Goal: Answer question/provide support: Answer question/provide support

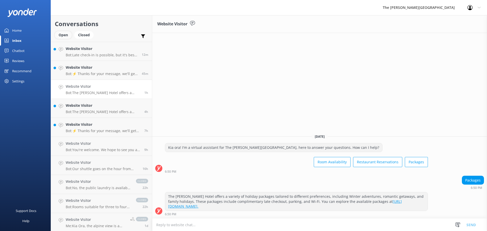
click at [68, 34] on div "Open" at bounding box center [63, 35] width 17 height 8
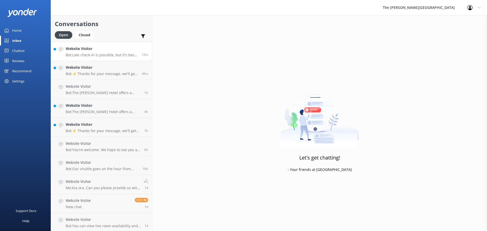
click at [97, 45] on link "Website Visitor Bot: Late check-in is possible, but it's best to inform the hot…" at bounding box center [101, 51] width 101 height 19
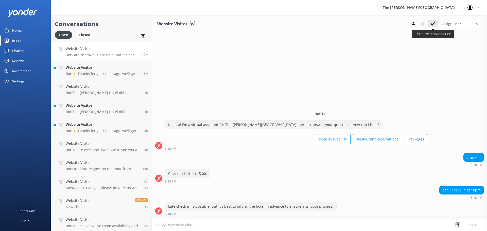
click at [431, 25] on icon at bounding box center [432, 23] width 5 height 5
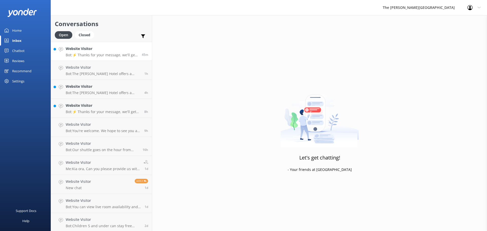
click at [96, 51] on h4 "Website Visitor" at bounding box center [102, 49] width 72 height 6
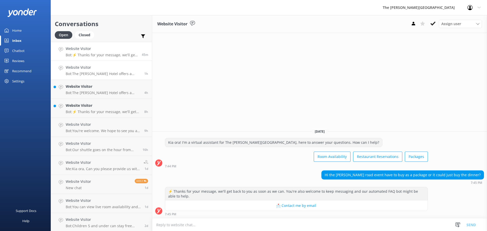
click at [95, 73] on p "Bot: The [PERSON_NAME] Hotel offers a variety of holiday packages tailored to d…" at bounding box center [103, 73] width 75 height 5
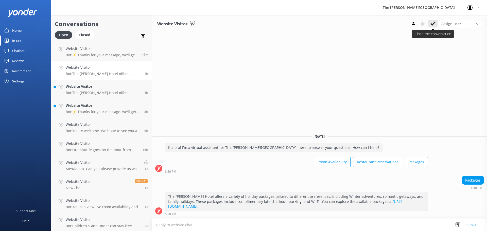
click at [432, 23] on icon at bounding box center [432, 23] width 5 height 5
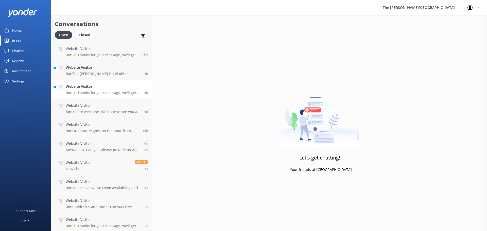
click at [88, 90] on div "Website Visitor Bot: ⚡ Thanks for your message, we'll get back to you as soon a…" at bounding box center [103, 89] width 75 height 11
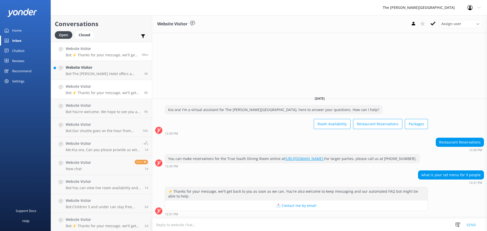
click at [105, 52] on div "Website Visitor Bot: ⚡ Thanks for your message, we'll get back to you as soon a…" at bounding box center [102, 51] width 72 height 11
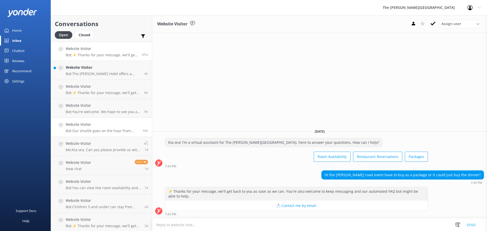
click at [101, 123] on h4 "Website Visitor" at bounding box center [102, 125] width 73 height 6
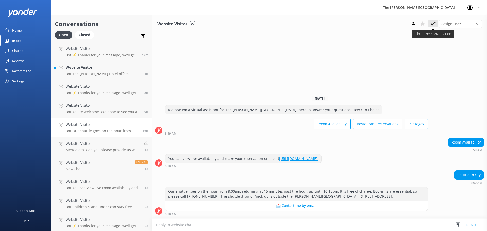
click at [434, 23] on use at bounding box center [432, 24] width 5 height 4
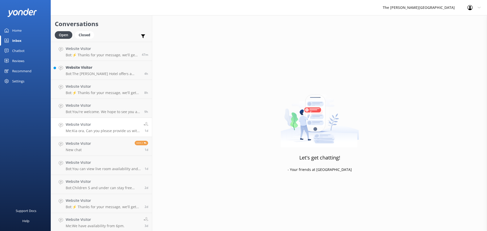
click at [101, 126] on h4 "Website Visitor" at bounding box center [103, 125] width 74 height 6
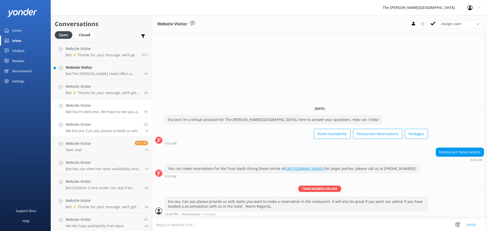
click at [105, 110] on p "Bot: You're welcome. We hope to see you at The [PERSON_NAME][GEOGRAPHIC_DATA] s…" at bounding box center [103, 111] width 75 height 5
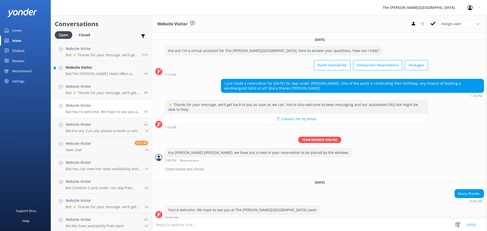
scroll to position [4, 0]
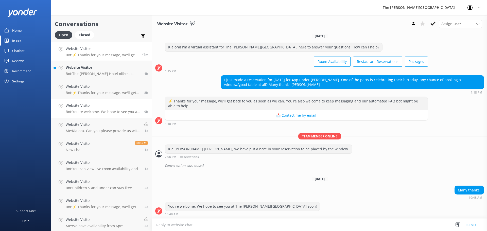
click at [125, 57] on link "Website Visitor Bot: ⚡ Thanks for your message, we'll get back to you as soon a…" at bounding box center [101, 51] width 101 height 19
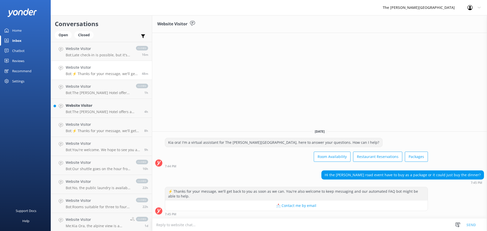
click at [295, 207] on button "📩 Contact me by email" at bounding box center [296, 205] width 262 height 10
click at [301, 223] on textarea at bounding box center [319, 224] width 335 height 12
click at [306, 207] on button "📩 Contact me by email" at bounding box center [296, 205] width 262 height 10
click at [382, 175] on div "Hi the [PERSON_NAME] road event have to buy as a package or it could just buy t…" at bounding box center [402, 175] width 162 height 9
click at [228, 226] on textarea at bounding box center [319, 224] width 335 height 12
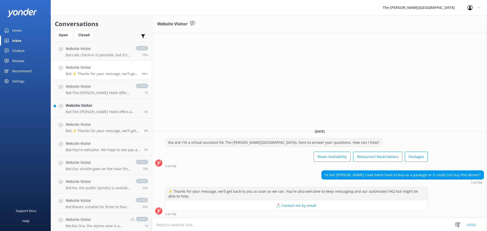
click at [302, 207] on button "📩 Contact me by email" at bounding box center [296, 205] width 262 height 10
click at [441, 175] on div "Hi the [PERSON_NAME] road event have to buy as a package or it could just buy t…" at bounding box center [402, 175] width 162 height 9
click at [283, 225] on textarea at bounding box center [319, 224] width 335 height 12
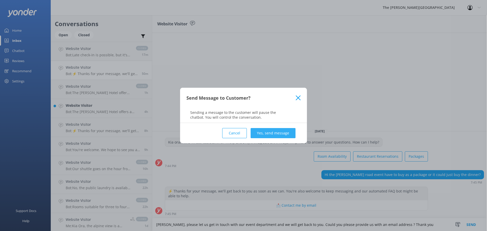
type textarea "[PERSON_NAME], please let us get in touch with our event department and we will…"
click at [263, 131] on button "Yes, send message" at bounding box center [272, 133] width 45 height 10
